Goal: Information Seeking & Learning: Find specific fact

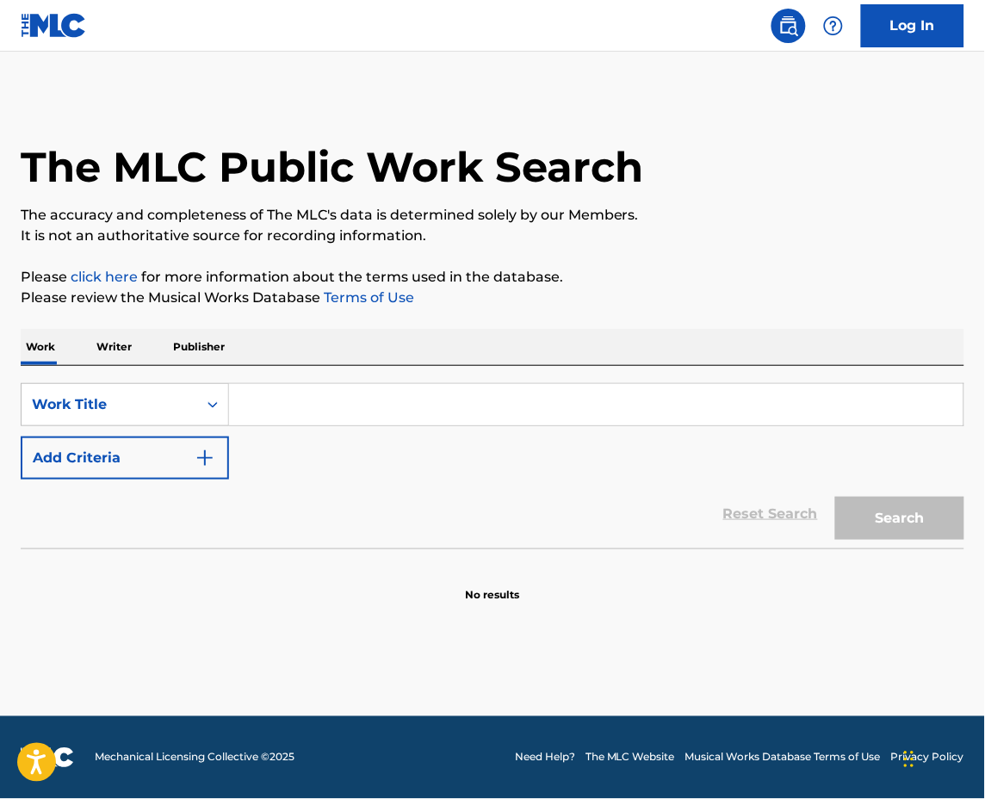
click at [375, 403] on input "Search Form" at bounding box center [596, 404] width 734 height 41
paste input "trashy [PERSON_NAME]"
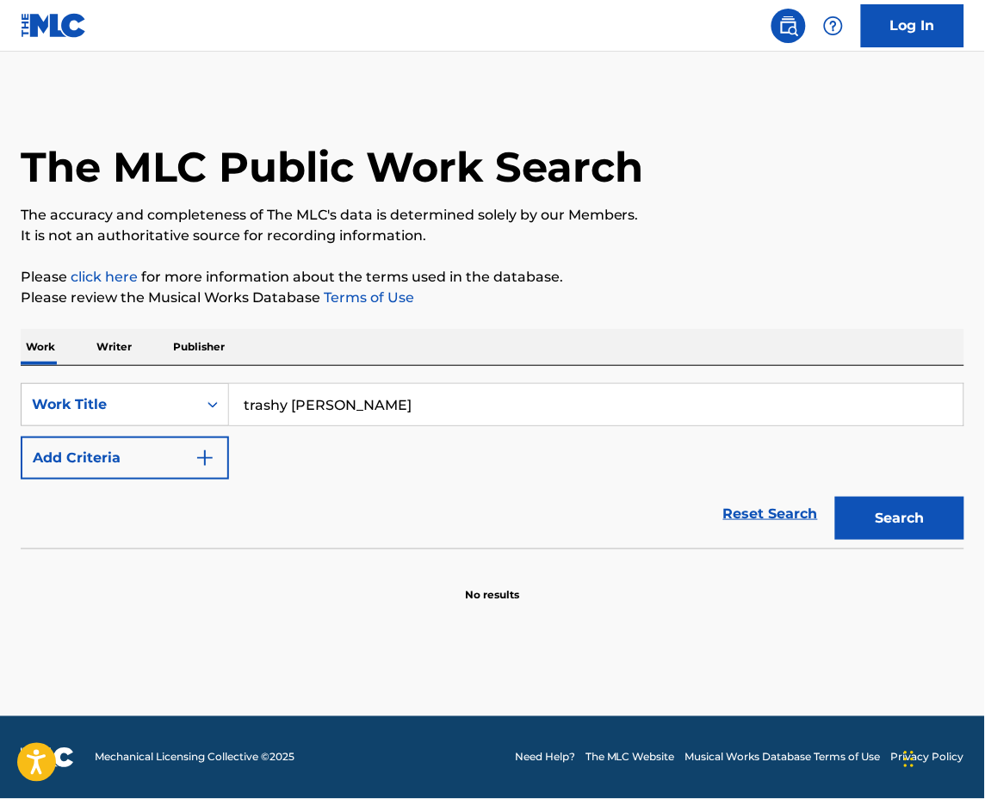
drag, startPoint x: 362, startPoint y: 412, endPoint x: -2, endPoint y: 360, distance: 367.9
click at [0, 360] on html "Accessibility Screen-Reader Guide, Feedback, and Issue Reporting | New window C…" at bounding box center [492, 399] width 985 height 799
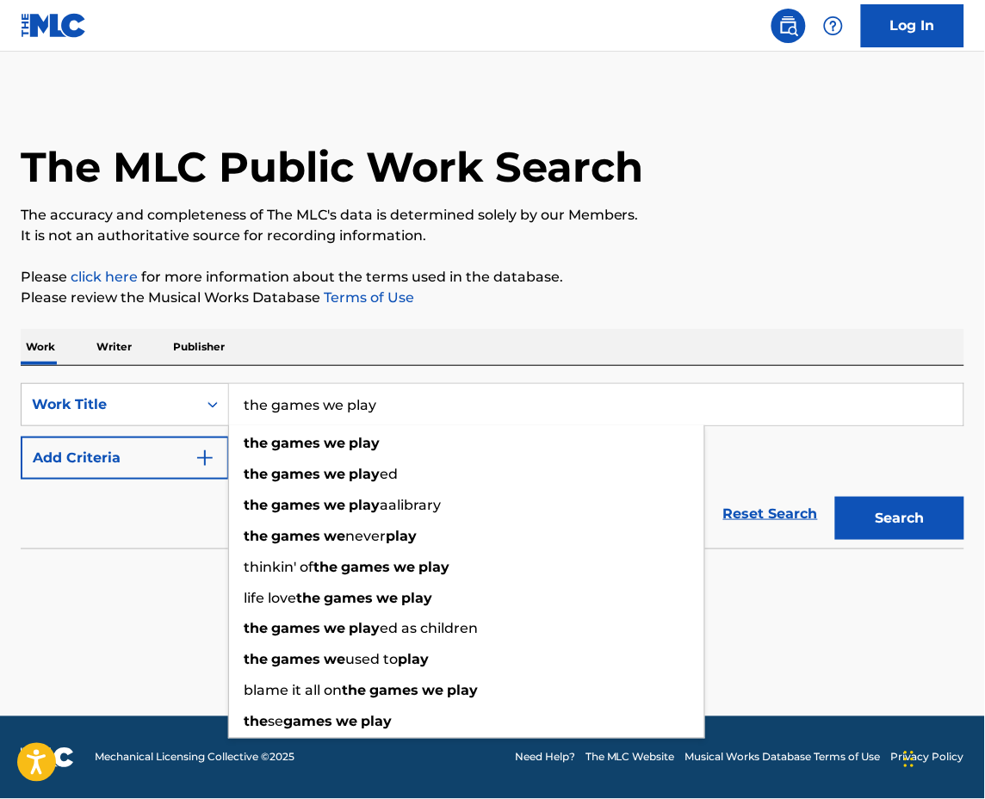
type input "the games we play"
click at [626, 298] on p "Please review the Musical Works Database Terms of Use" at bounding box center [492, 298] width 943 height 21
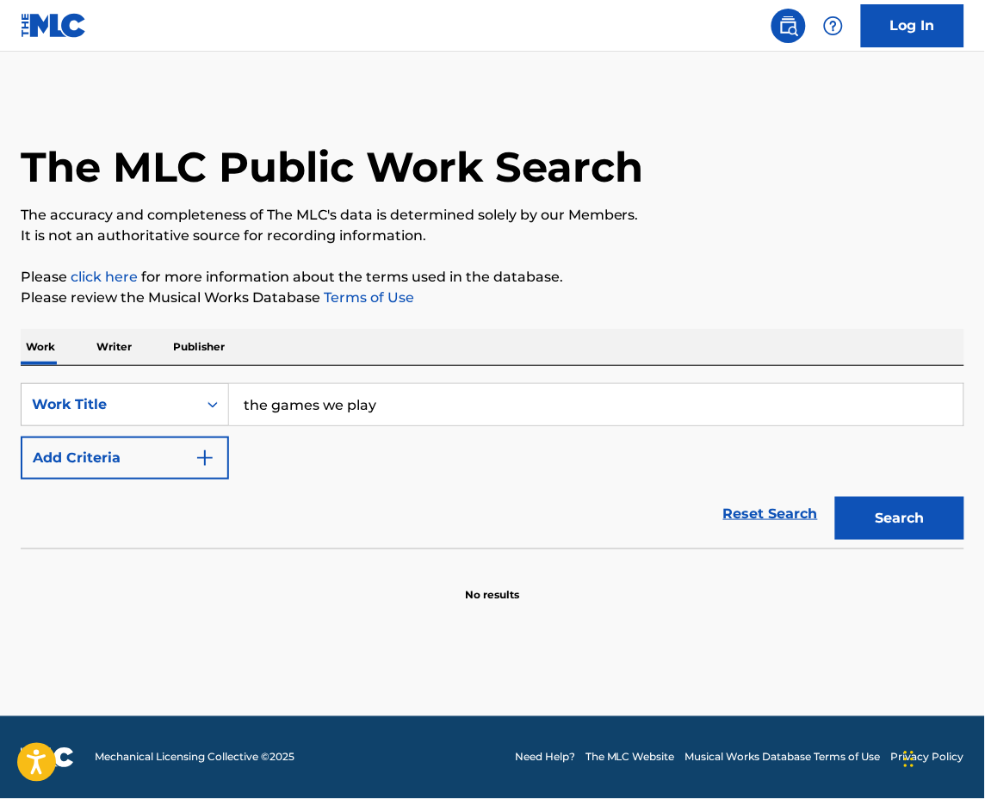
click at [116, 453] on button "Add Criteria" at bounding box center [125, 457] width 208 height 43
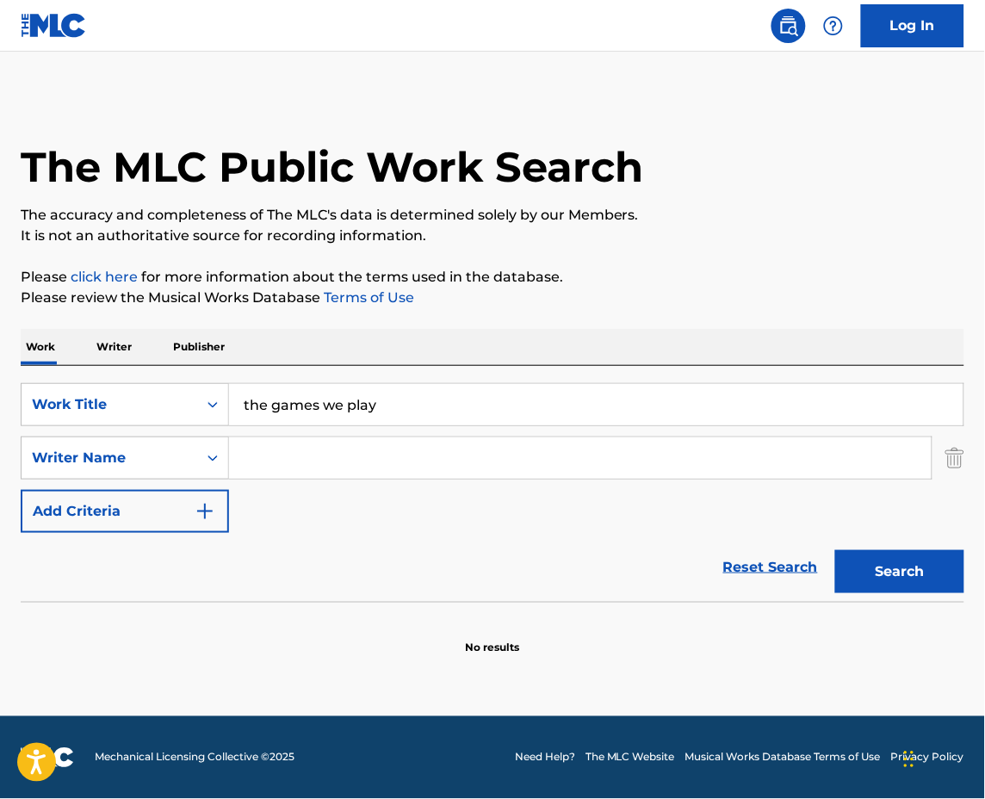
click at [345, 446] on input "Search Form" at bounding box center [580, 457] width 702 height 41
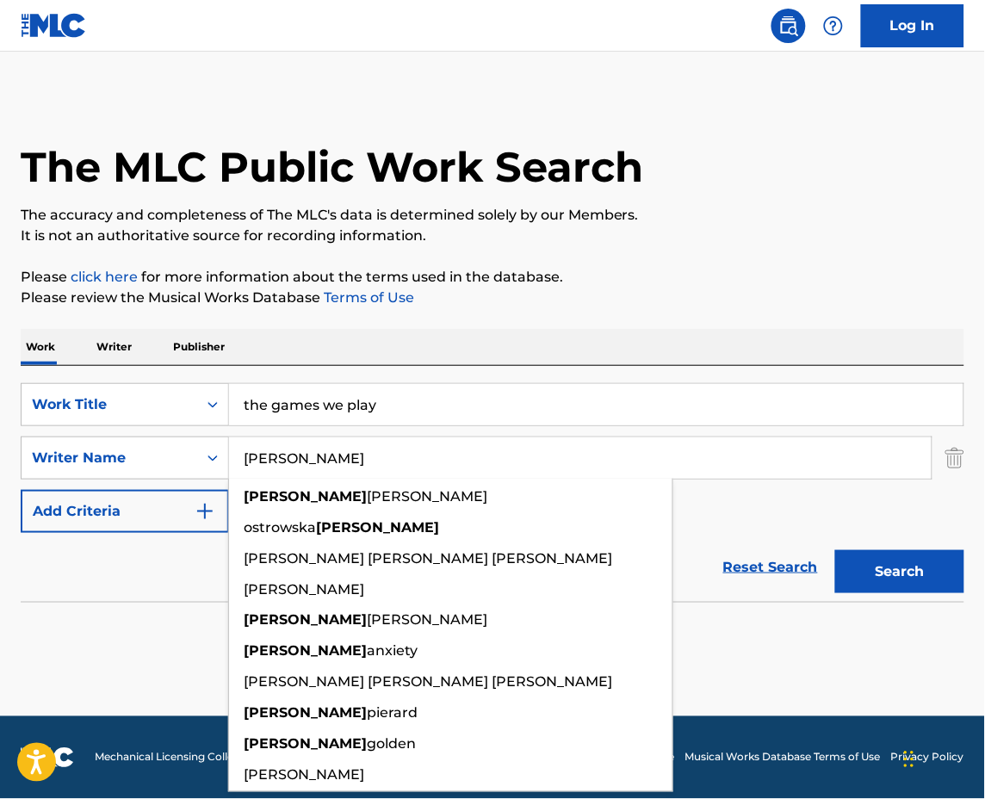
type input "[PERSON_NAME]"
click at [835, 550] on button "Search" at bounding box center [899, 571] width 129 height 43
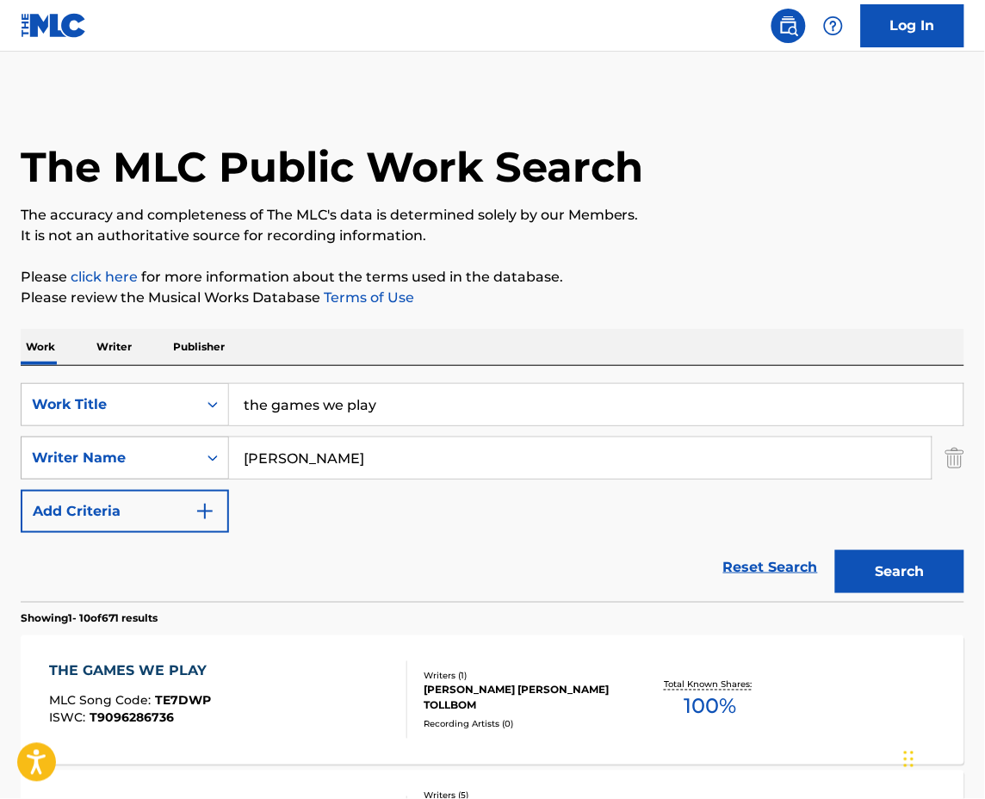
click at [117, 470] on div "Writer Name" at bounding box center [110, 458] width 176 height 33
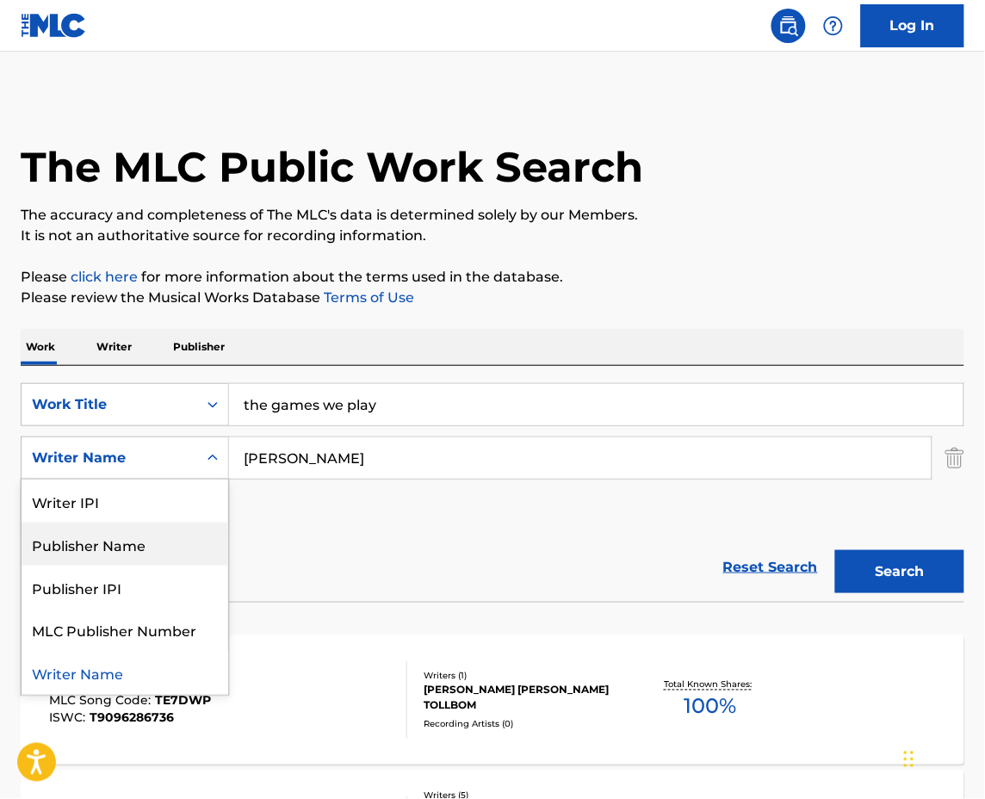
click at [102, 560] on div "Publisher Name" at bounding box center [125, 543] width 207 height 43
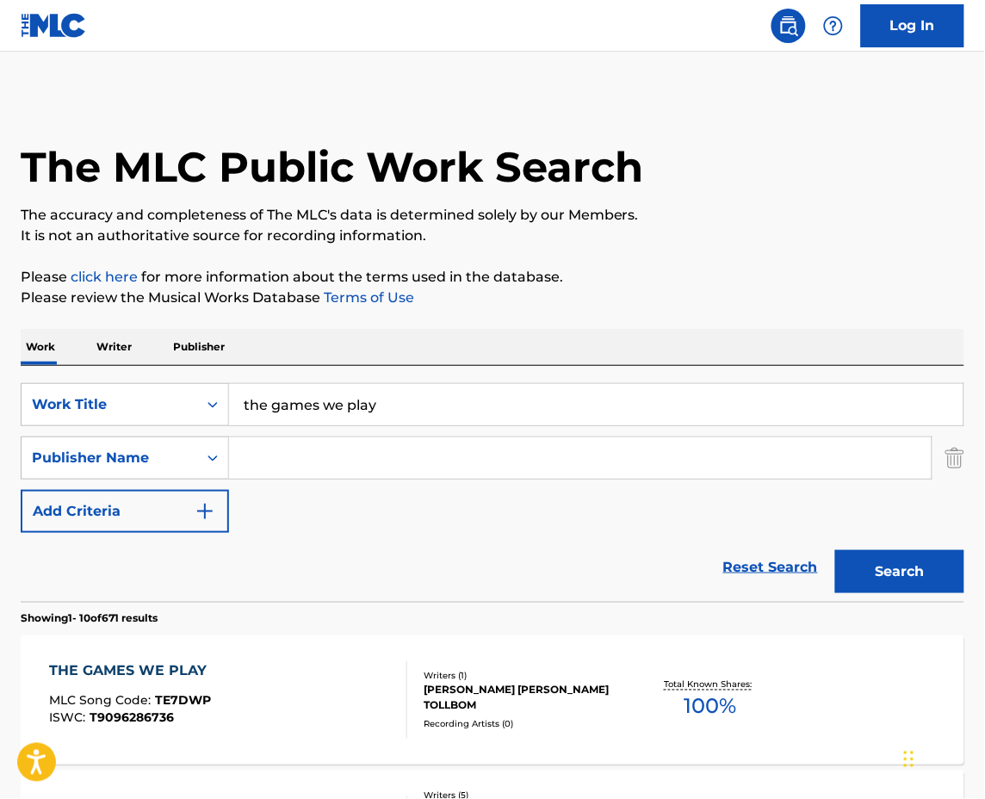
click at [327, 461] on input "Search Form" at bounding box center [580, 457] width 702 height 41
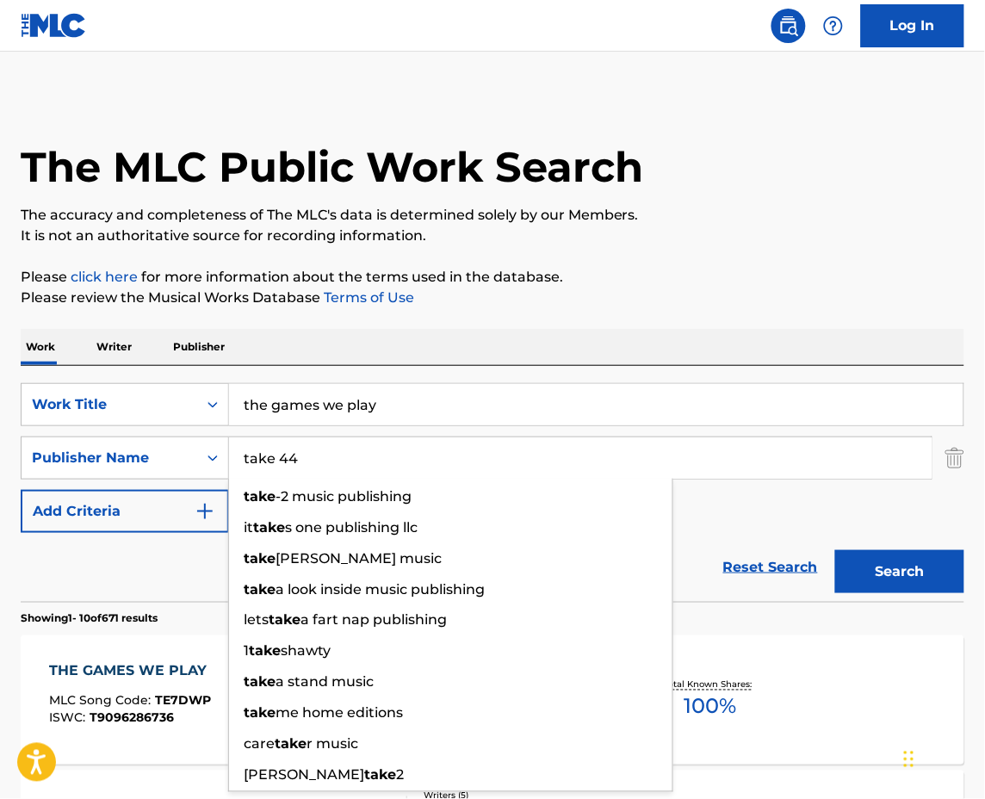
type input "take 44"
click at [835, 550] on button "Search" at bounding box center [899, 571] width 129 height 43
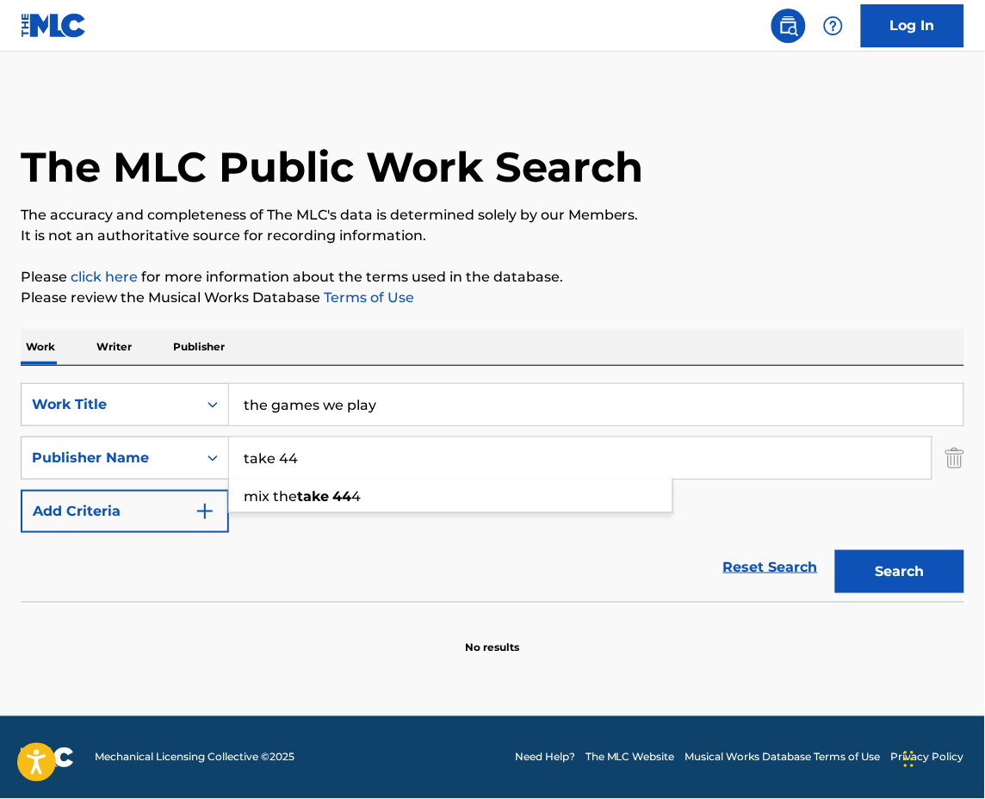
click at [616, 294] on p "Please review the Musical Works Database Terms of Use" at bounding box center [492, 298] width 943 height 21
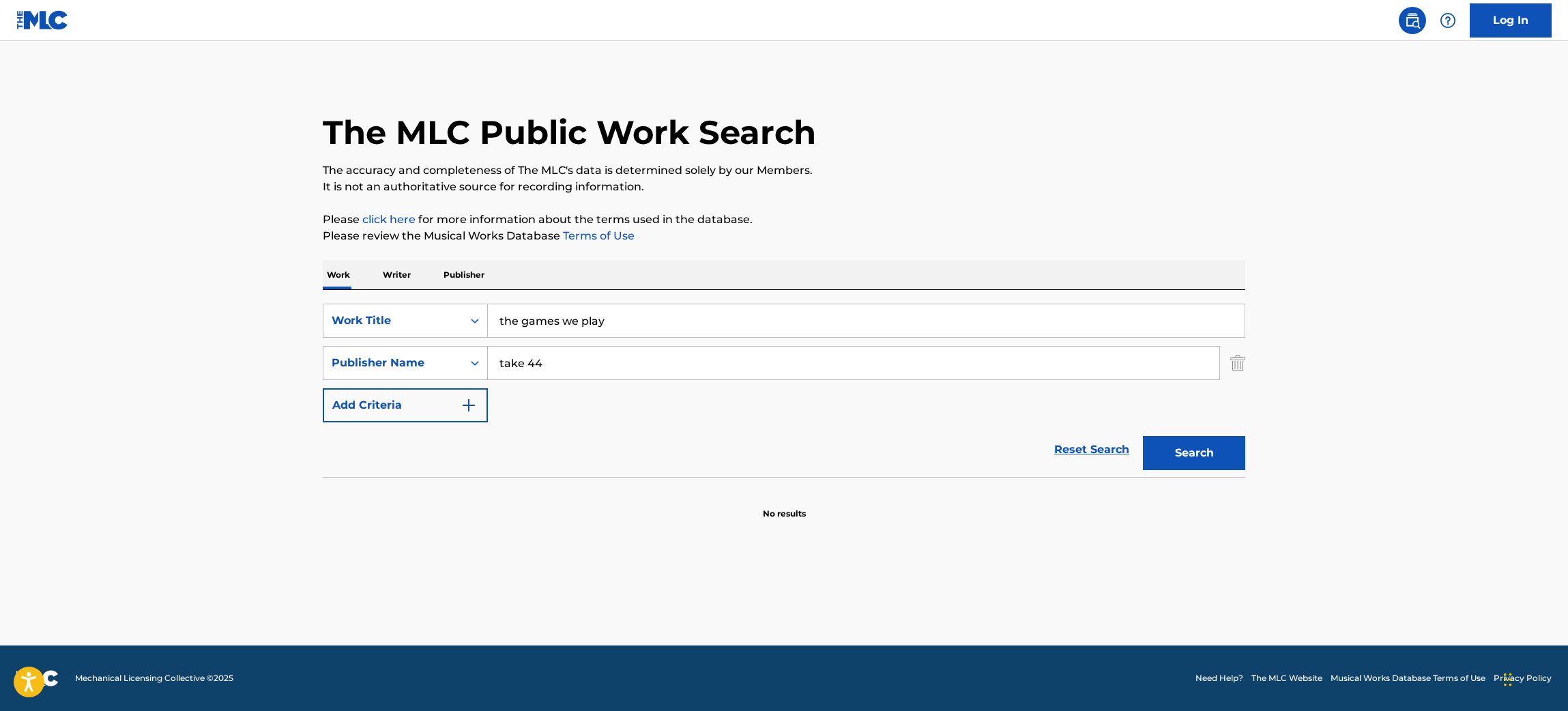
drag, startPoint x: 566, startPoint y: 372, endPoint x: 342, endPoint y: 344, distance: 225.7
click at [342, 344] on div "SearchWithCriteria14a664b4-d175-4708-9335-2eab7932d1e4 Work Title the games we …" at bounding box center [784, 363] width 923 height 119
click at [362, 367] on div "Publisher Name" at bounding box center [392, 363] width 123 height 17
click at [368, 396] on div "Writer Name" at bounding box center [405, 396] width 164 height 34
click at [652, 364] on input "Search Form" at bounding box center [853, 362] width 732 height 32
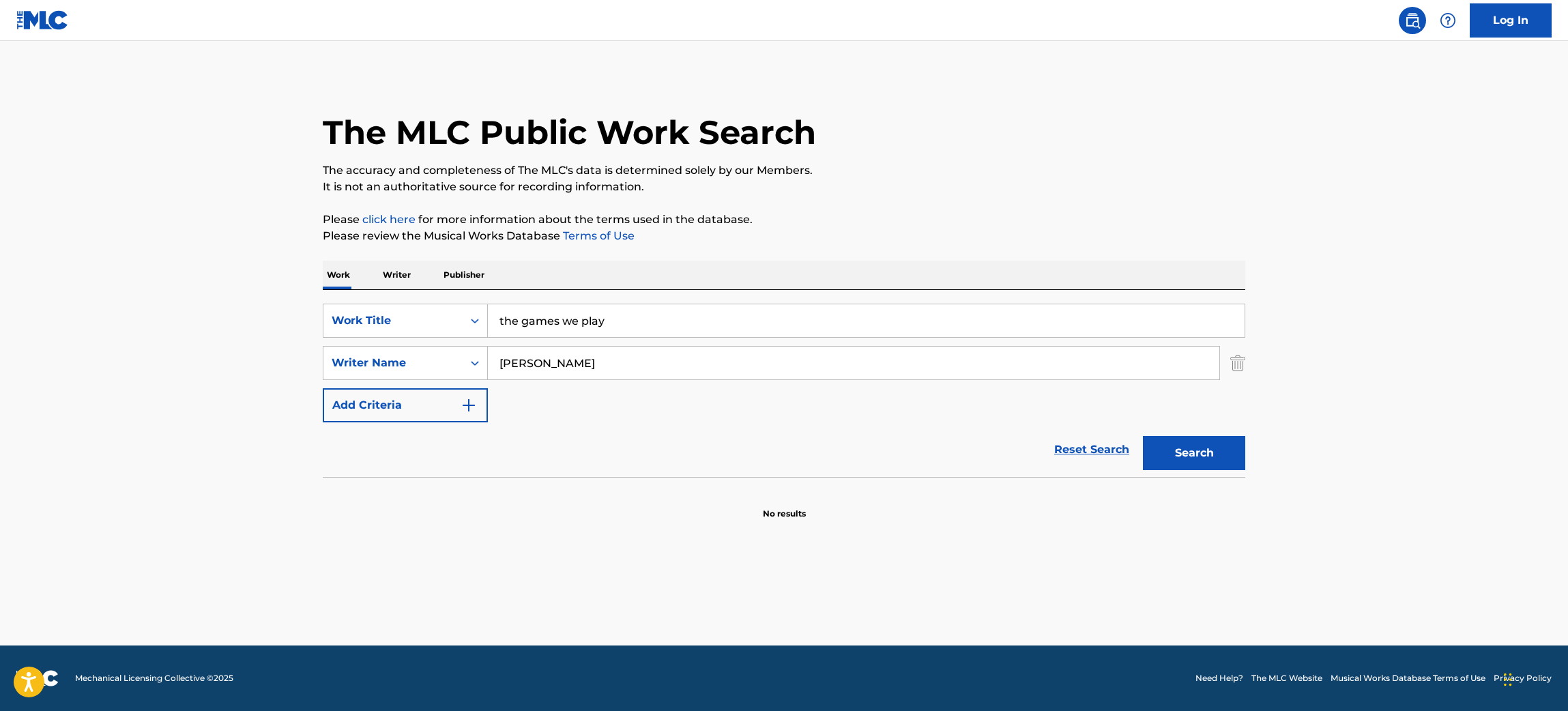
type input "[PERSON_NAME]"
click at [780, 436] on button "Search" at bounding box center [1194, 453] width 102 height 34
